Goal: Task Accomplishment & Management: Use online tool/utility

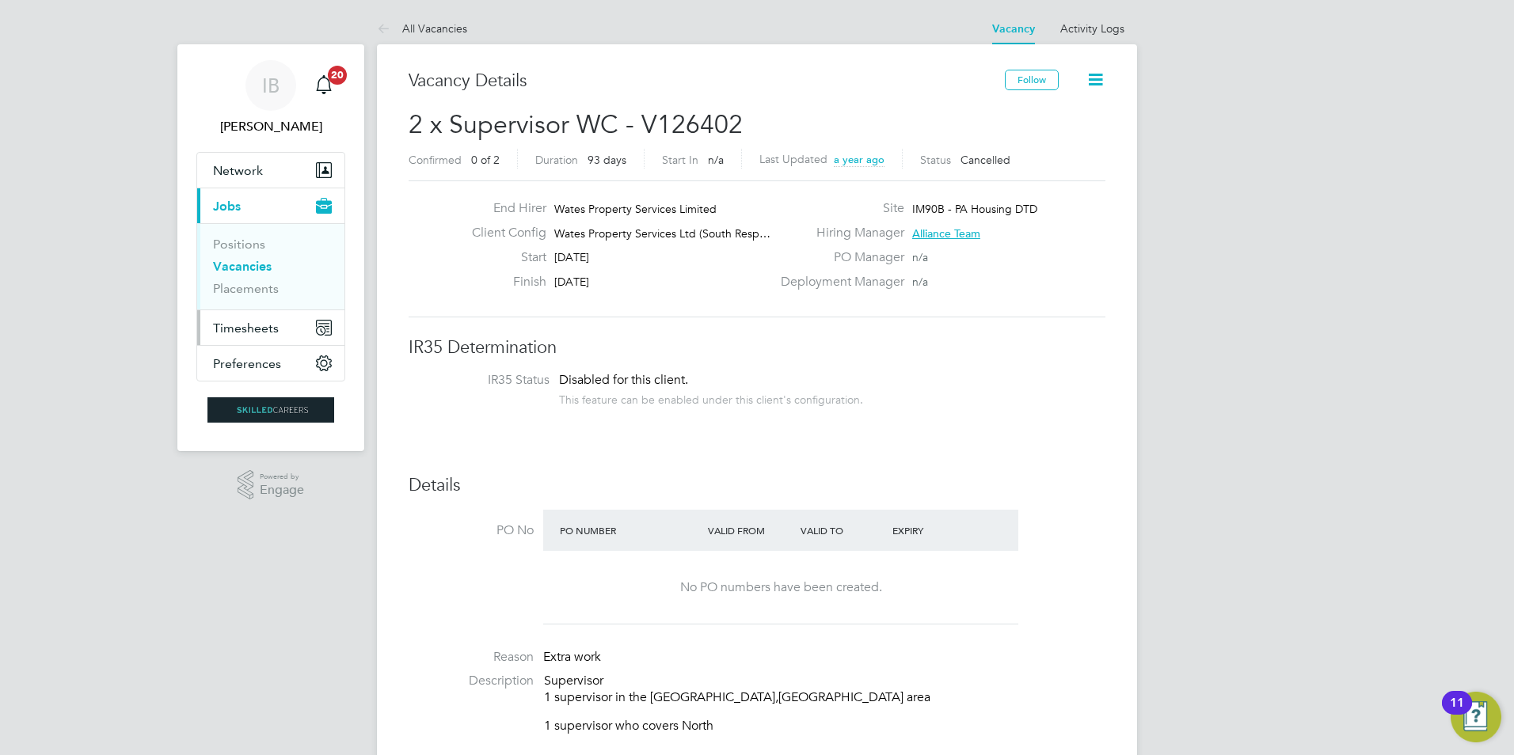
click at [272, 326] on span "Timesheets" at bounding box center [246, 328] width 66 height 15
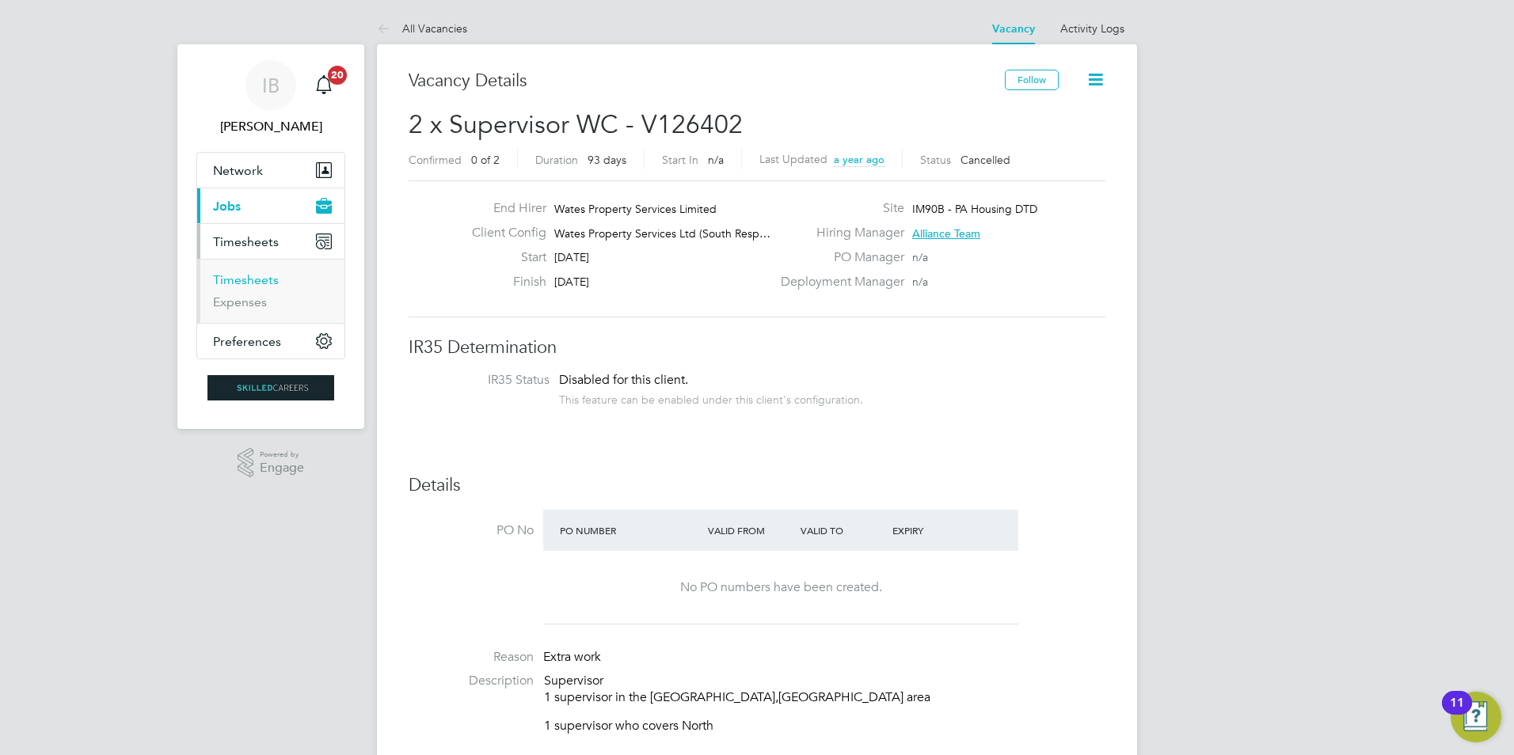
click at [252, 280] on link "Timesheets" at bounding box center [246, 279] width 66 height 15
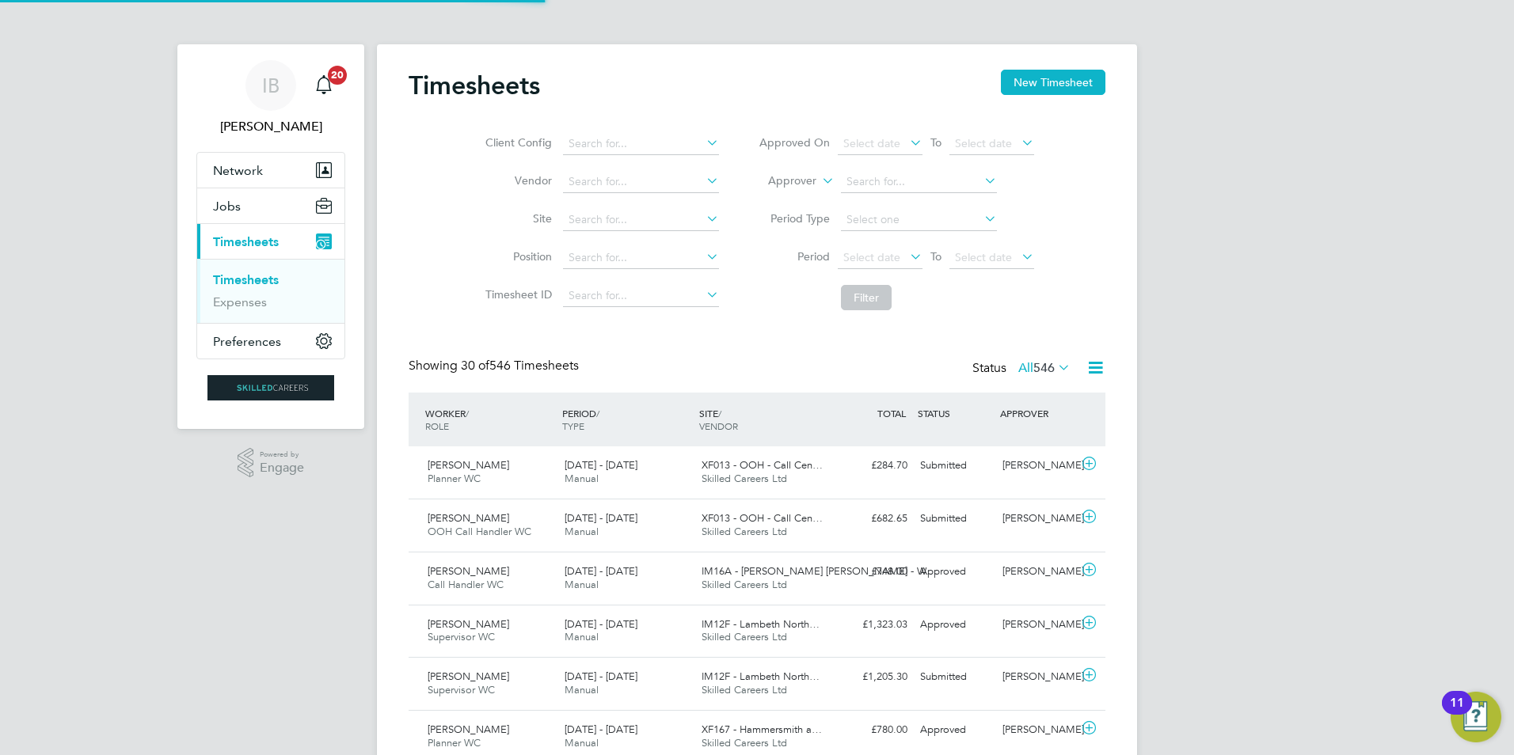
scroll to position [8, 8]
click at [1045, 75] on button "New Timesheet" at bounding box center [1053, 82] width 104 height 25
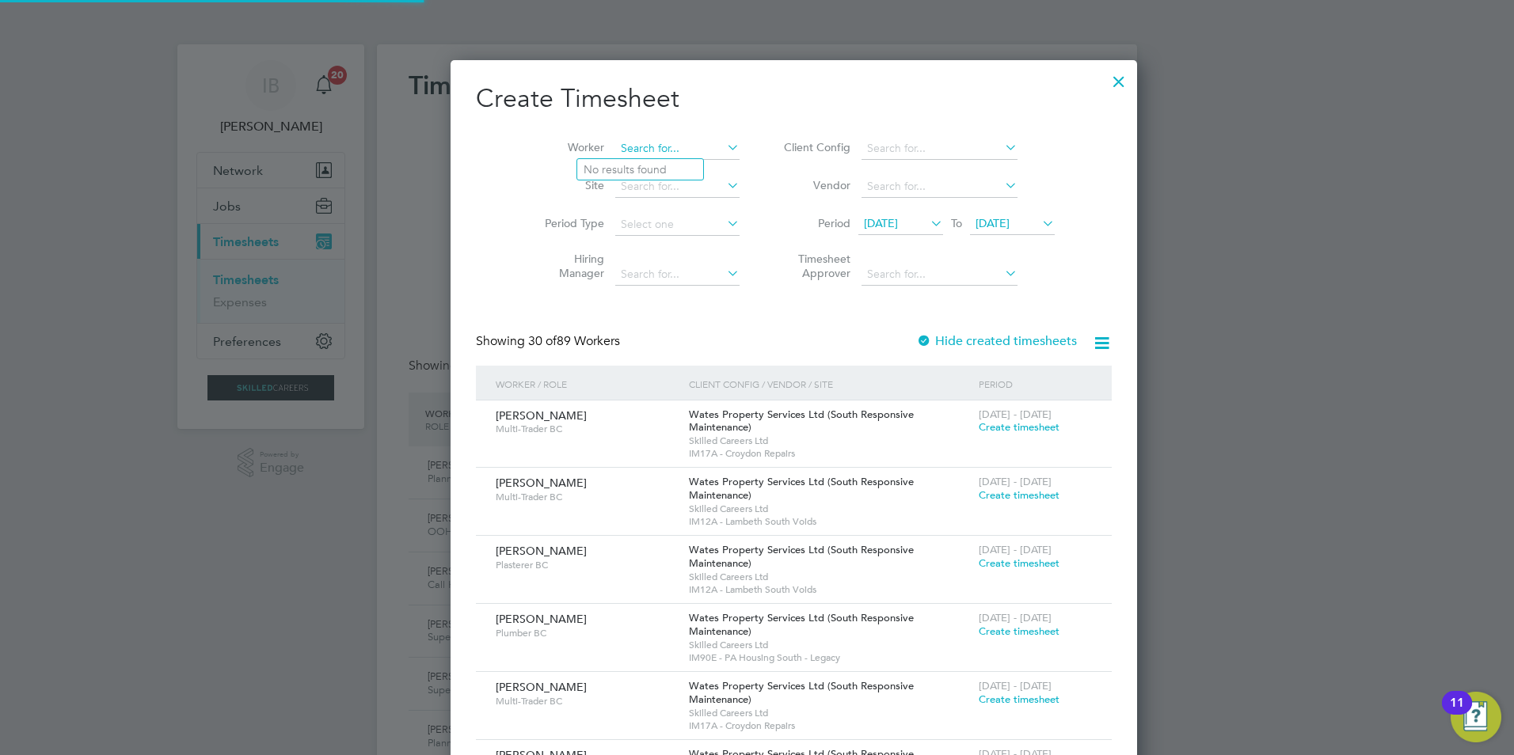
click at [615, 146] on input at bounding box center [677, 149] width 124 height 22
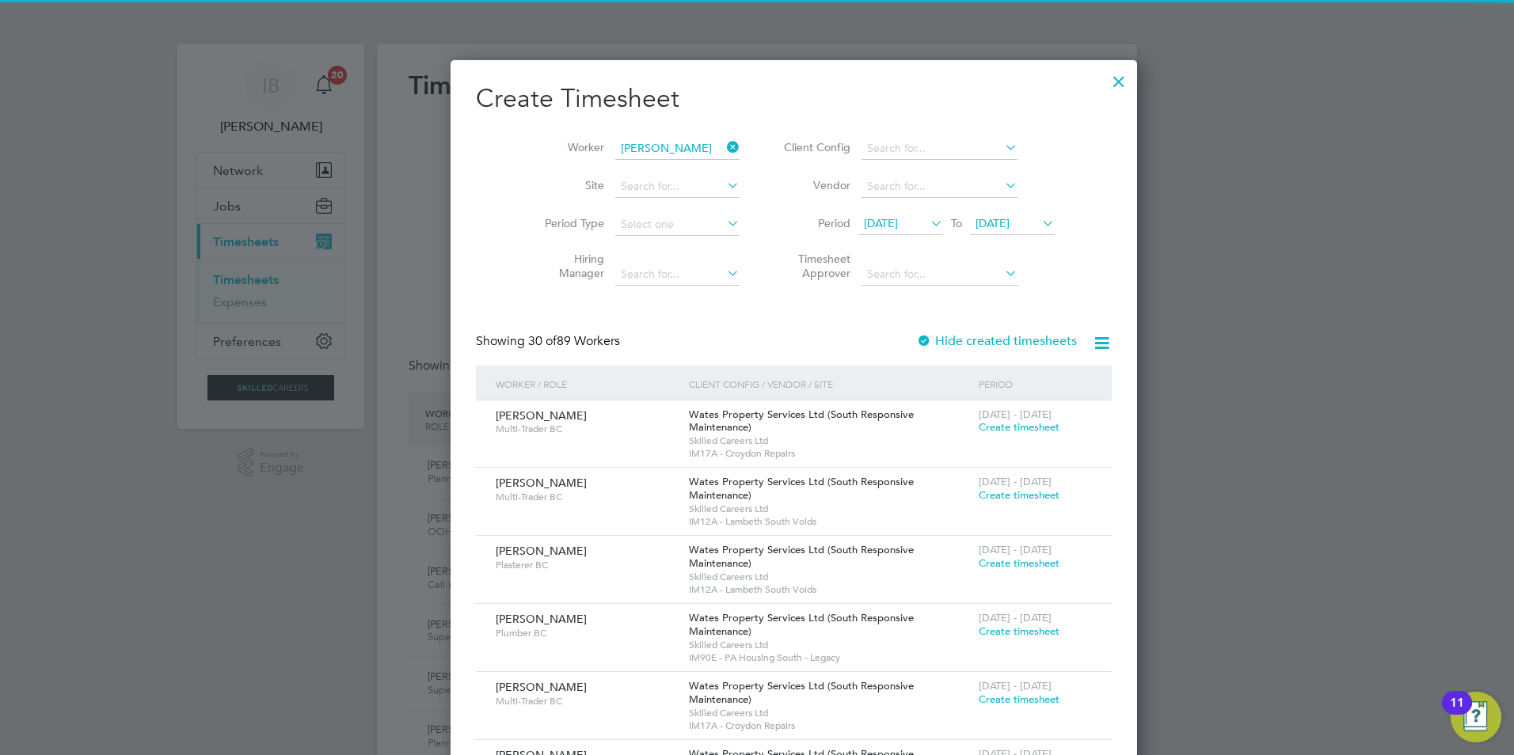
click at [649, 169] on li "[PERSON_NAME]" at bounding box center [676, 169] width 199 height 21
type input "[PERSON_NAME]"
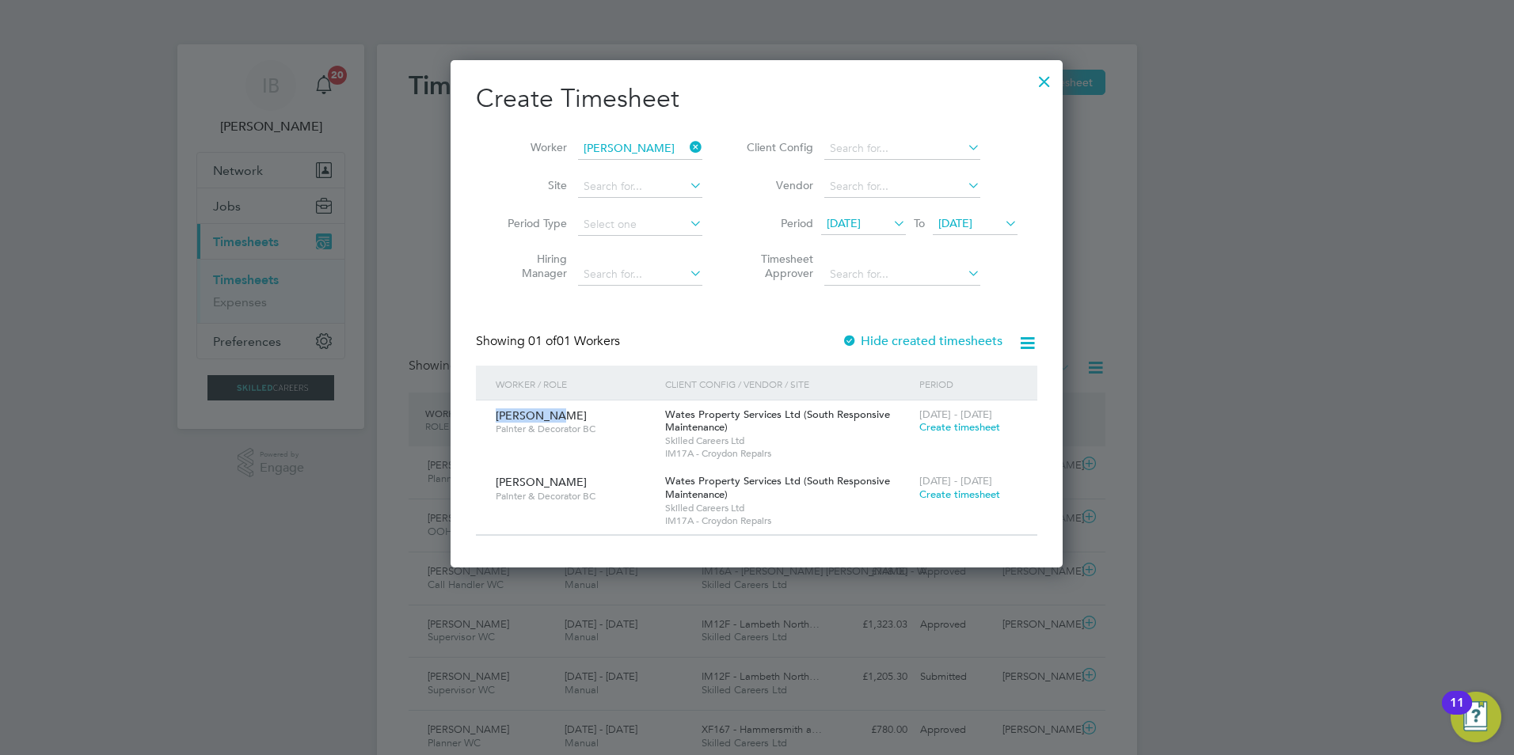
drag, startPoint x: 492, startPoint y: 416, endPoint x: 549, endPoint y: 418, distance: 56.2
click at [549, 418] on div "[PERSON_NAME] [PERSON_NAME] & Decorator BC" at bounding box center [576, 422] width 169 height 43
copy span "[PERSON_NAME]"
click at [517, 295] on div "Create Timesheet Worker [PERSON_NAME] Site Period Type Hiring Manager Client Co…" at bounding box center [756, 309] width 561 height 454
click at [1048, 82] on div at bounding box center [1044, 77] width 28 height 28
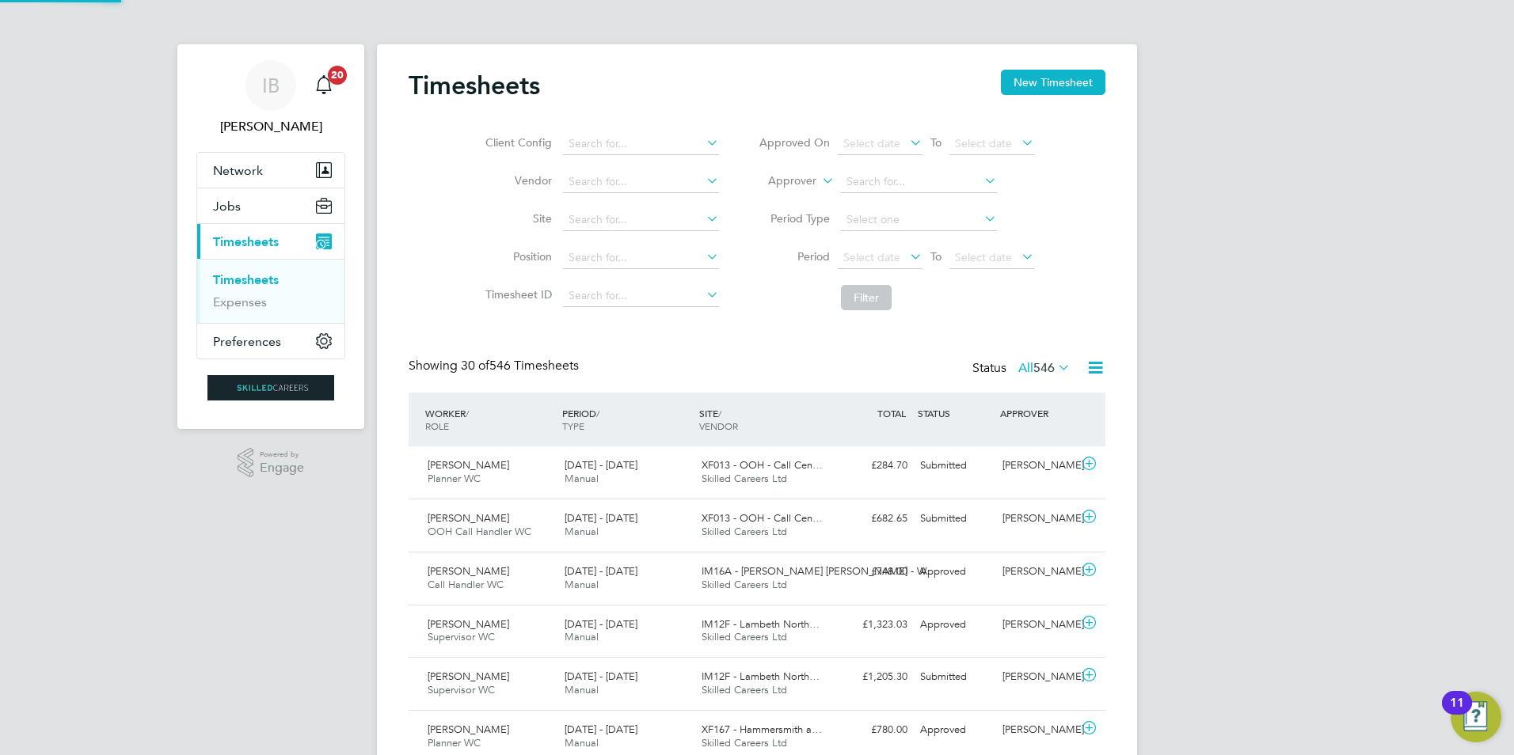
scroll to position [40, 138]
